Goal: Information Seeking & Learning: Learn about a topic

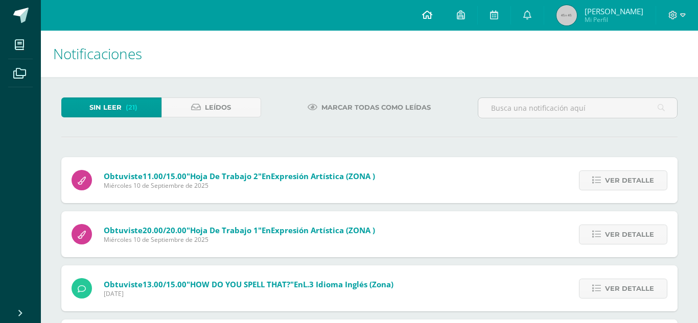
click at [432, 17] on icon at bounding box center [427, 14] width 10 height 9
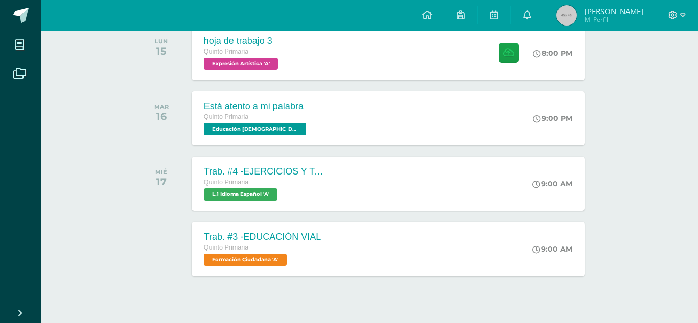
scroll to position [324, 0]
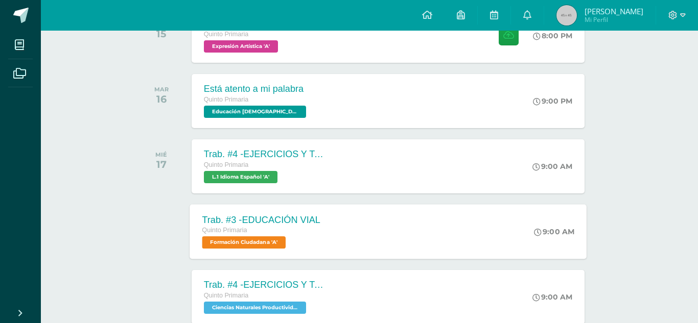
click at [406, 234] on div "Trab. #3 -EDUCACIÓN VIAL Quinto Primaria Formación Ciudadana 'A' 9:00 AM Trab. …" at bounding box center [388, 231] width 397 height 55
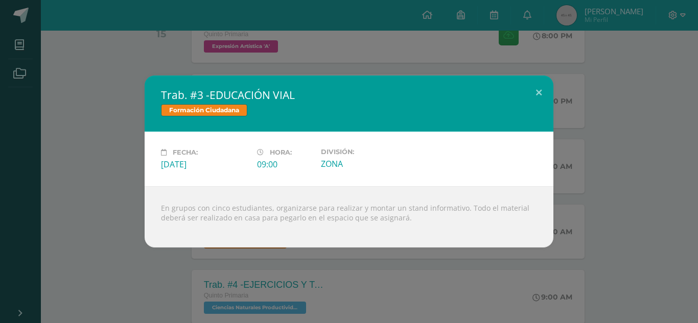
click at [560, 246] on div "Trab. #3 -EDUCACIÓN VIAL Formación Ciudadana Fecha: [DATE] Hora: 09:00 División:" at bounding box center [349, 162] width 690 height 172
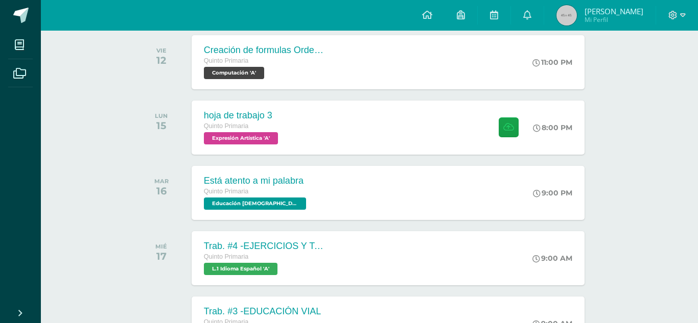
scroll to position [230, 0]
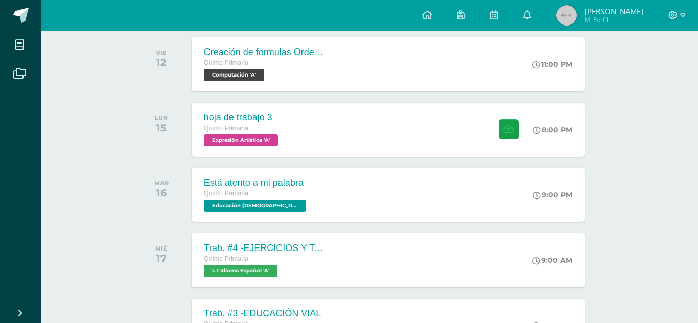
click at [464, 223] on div "[DATE] Está atento a mi palabra Quinto Primaria Educación [DEMOGRAPHIC_DATA] 'A…" at bounding box center [369, 195] width 462 height 57
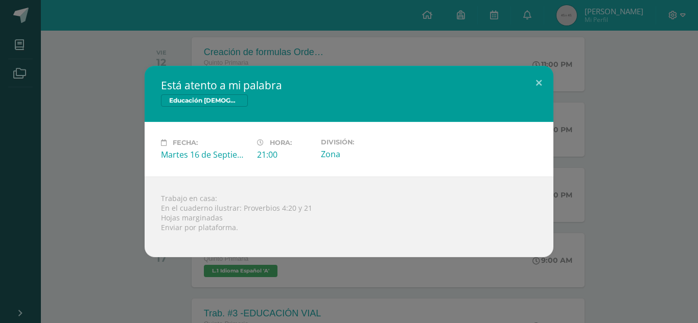
click at [517, 278] on div "Está atento a mi palabra Educación [DEMOGRAPHIC_DATA] Fecha: [DATE] Hora: 21:00…" at bounding box center [349, 161] width 698 height 323
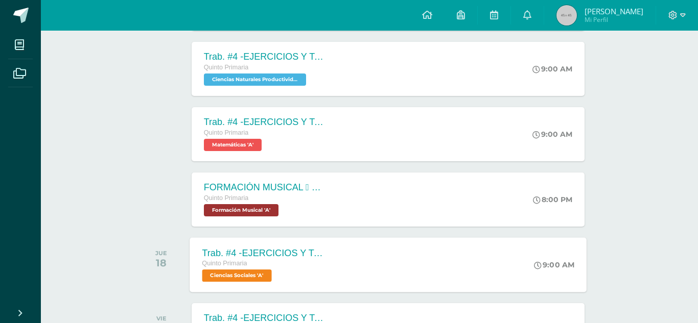
scroll to position [555, 0]
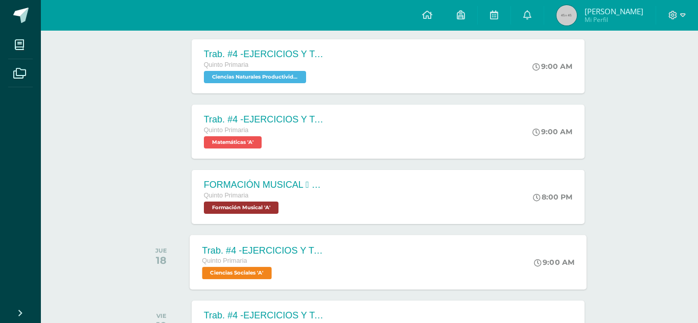
click at [498, 265] on div "Trab. #4 -EJERCICIOS Y TAREAS Quinto Primaria Ciencias Sociales 'A' 9:00 AM Tra…" at bounding box center [388, 262] width 397 height 55
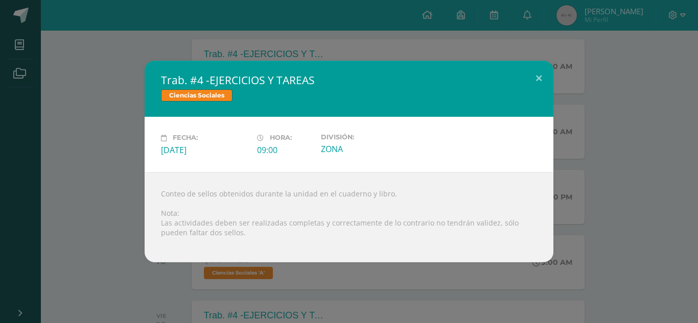
click at [605, 303] on div "Trab. #4 -EJERCICIOS Y TAREAS Ciencias Sociales Fecha: [DATE] Hora: 09:00 Divis…" at bounding box center [349, 161] width 698 height 323
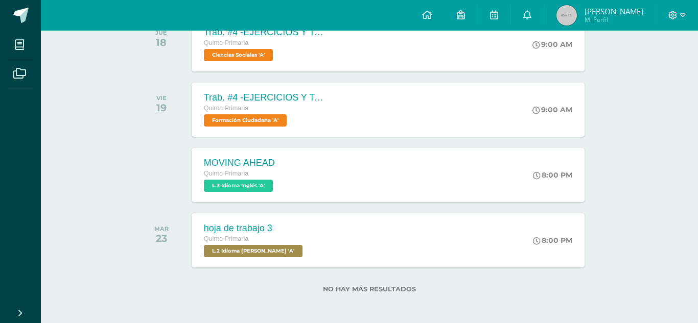
scroll to position [776, 0]
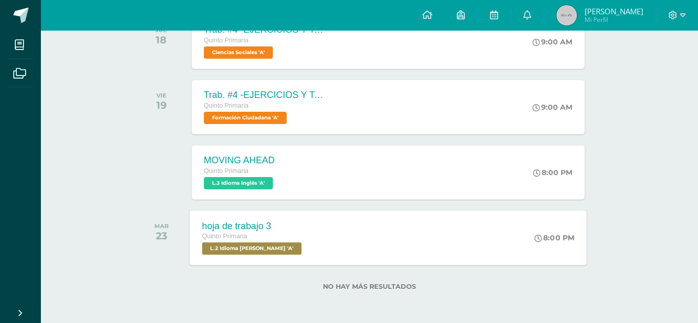
click at [299, 214] on div "hoja de trabajo 3 Quinto Primaria L.2 Idioma [PERSON_NAME] 'A'" at bounding box center [253, 237] width 127 height 55
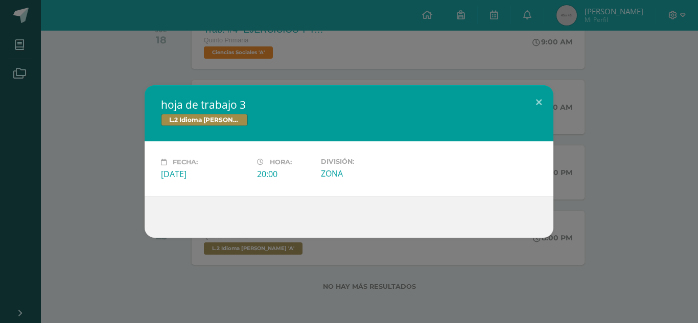
click at [409, 313] on div "hoja de trabajo 3 L.2 Idioma [PERSON_NAME] Fecha: [DATE] Hora: 20:00 División:" at bounding box center [349, 161] width 698 height 323
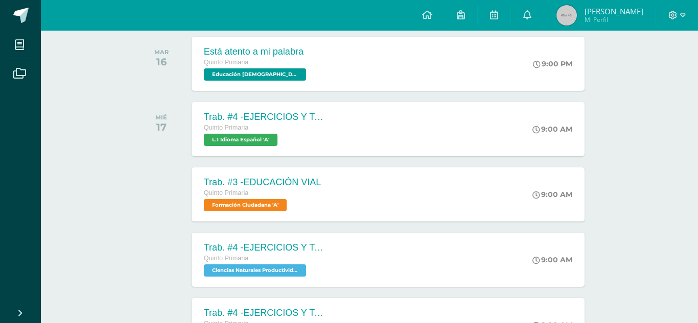
scroll to position [0, 0]
